Goal: Information Seeking & Learning: Learn about a topic

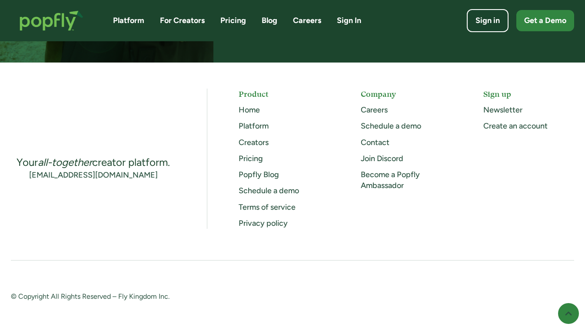
scroll to position [2284, 0]
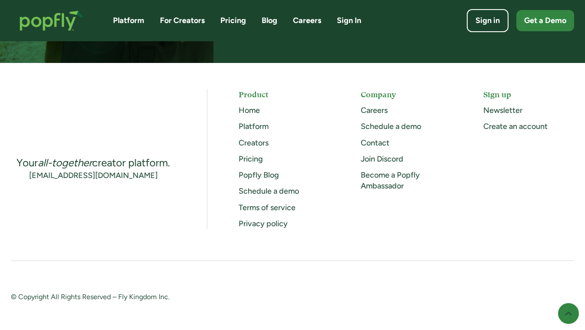
click at [376, 110] on link "Careers" at bounding box center [373, 111] width 27 height 10
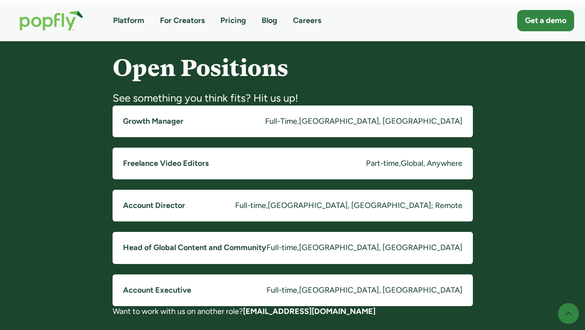
scroll to position [846, 0]
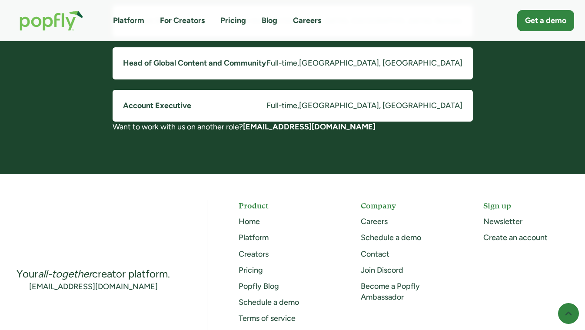
click at [158, 96] on link "Account Executive Full-time , Costa Mesa, CA" at bounding box center [292, 106] width 360 height 32
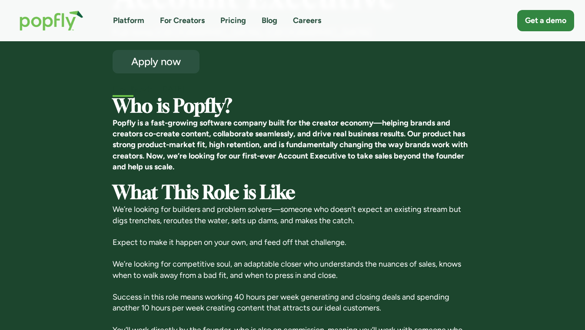
scroll to position [88, 0]
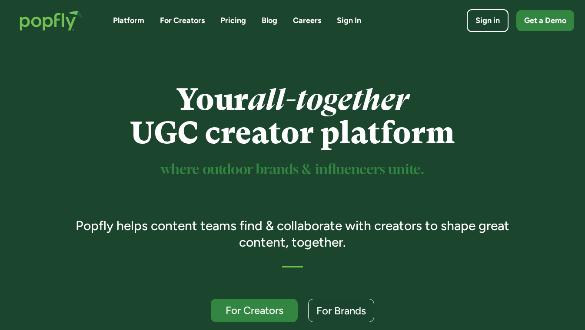
click at [275, 24] on link "Blog" at bounding box center [269, 20] width 16 height 11
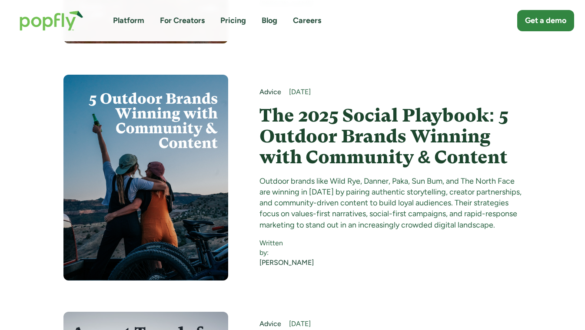
scroll to position [519, 0]
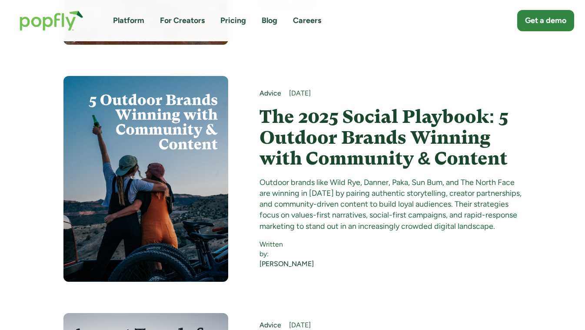
click at [344, 106] on h4 "The 2025 Social Playbook: 5 Outdoor Brands Winning with Community & Content" at bounding box center [390, 137] width 262 height 63
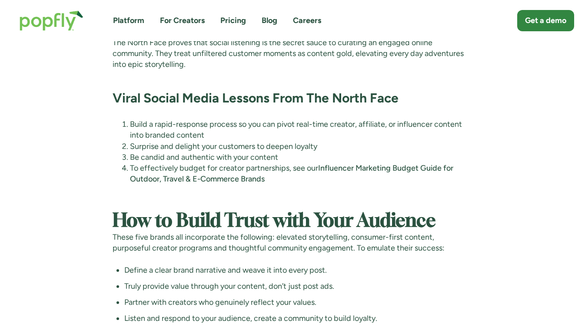
scroll to position [4890, 0]
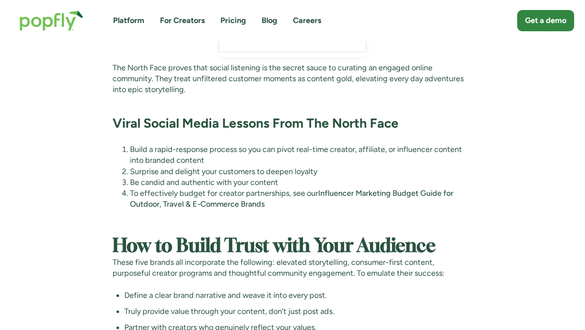
click at [269, 15] on link "Blog" at bounding box center [269, 20] width 16 height 11
